Goal: Task Accomplishment & Management: Manage account settings

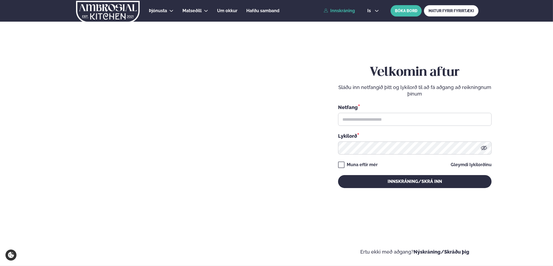
click at [347, 12] on link "Innskráning" at bounding box center [339, 10] width 31 height 5
click at [369, 122] on input "text" at bounding box center [415, 119] width 154 height 13
type input "**********"
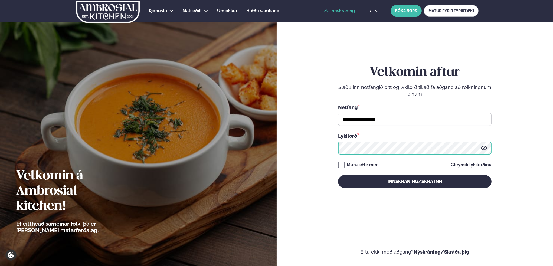
click at [338, 175] on button "Innskráning/Skrá inn" at bounding box center [415, 181] width 154 height 13
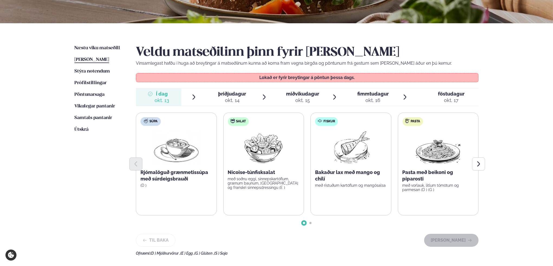
scroll to position [108, 0]
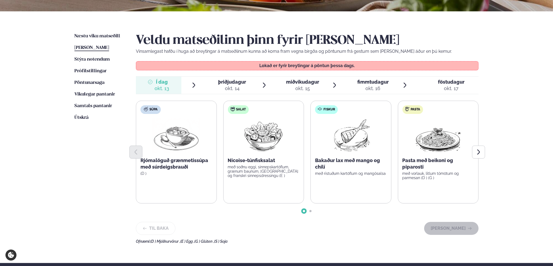
click at [245, 88] on div "okt. 14" at bounding box center [232, 88] width 28 height 6
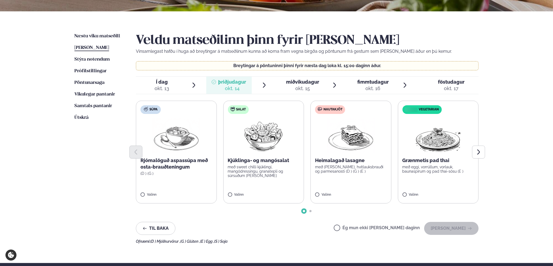
click at [292, 84] on div "miðvikudagur mið." at bounding box center [302, 82] width 33 height 6
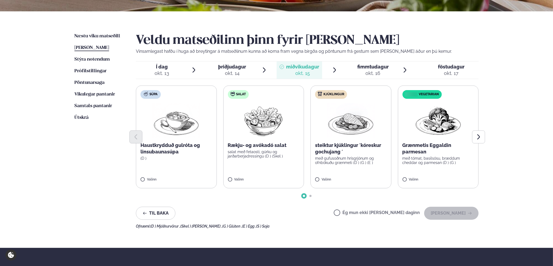
click at [387, 70] on div "okt. 16" at bounding box center [372, 73] width 31 height 6
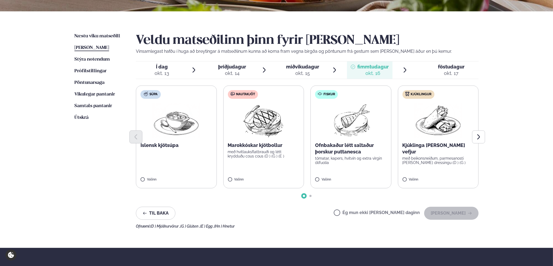
click at [421, 70] on span "föstudagur fös. okt. 17" at bounding box center [447, 69] width 61 height 17
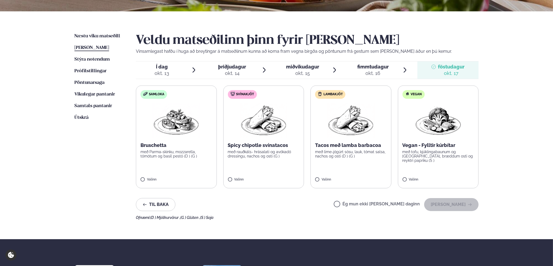
click at [188, 126] on img at bounding box center [176, 120] width 48 height 35
click at [373, 74] on div "okt. 16" at bounding box center [372, 73] width 31 height 6
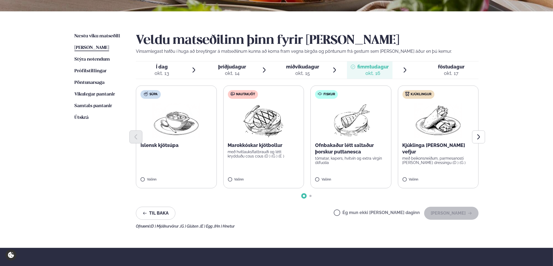
click at [299, 64] on div "miðvikudagur mið." at bounding box center [302, 67] width 33 height 6
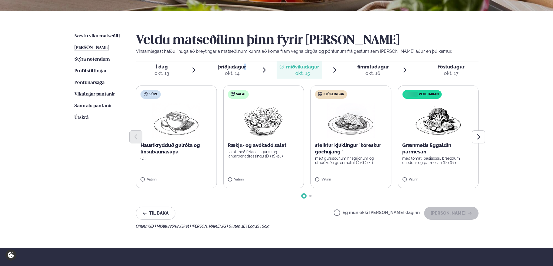
drag, startPoint x: 246, startPoint y: 67, endPoint x: 241, endPoint y: 68, distance: 4.7
click at [241, 68] on span "þriðjudagur þri. okt. 14" at bounding box center [228, 69] width 45 height 17
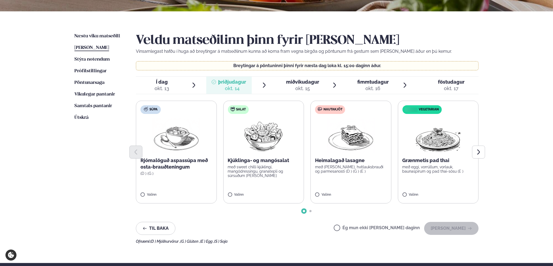
click at [162, 82] on span "Í dag" at bounding box center [162, 82] width 15 height 6
